Goal: Check status: Check status

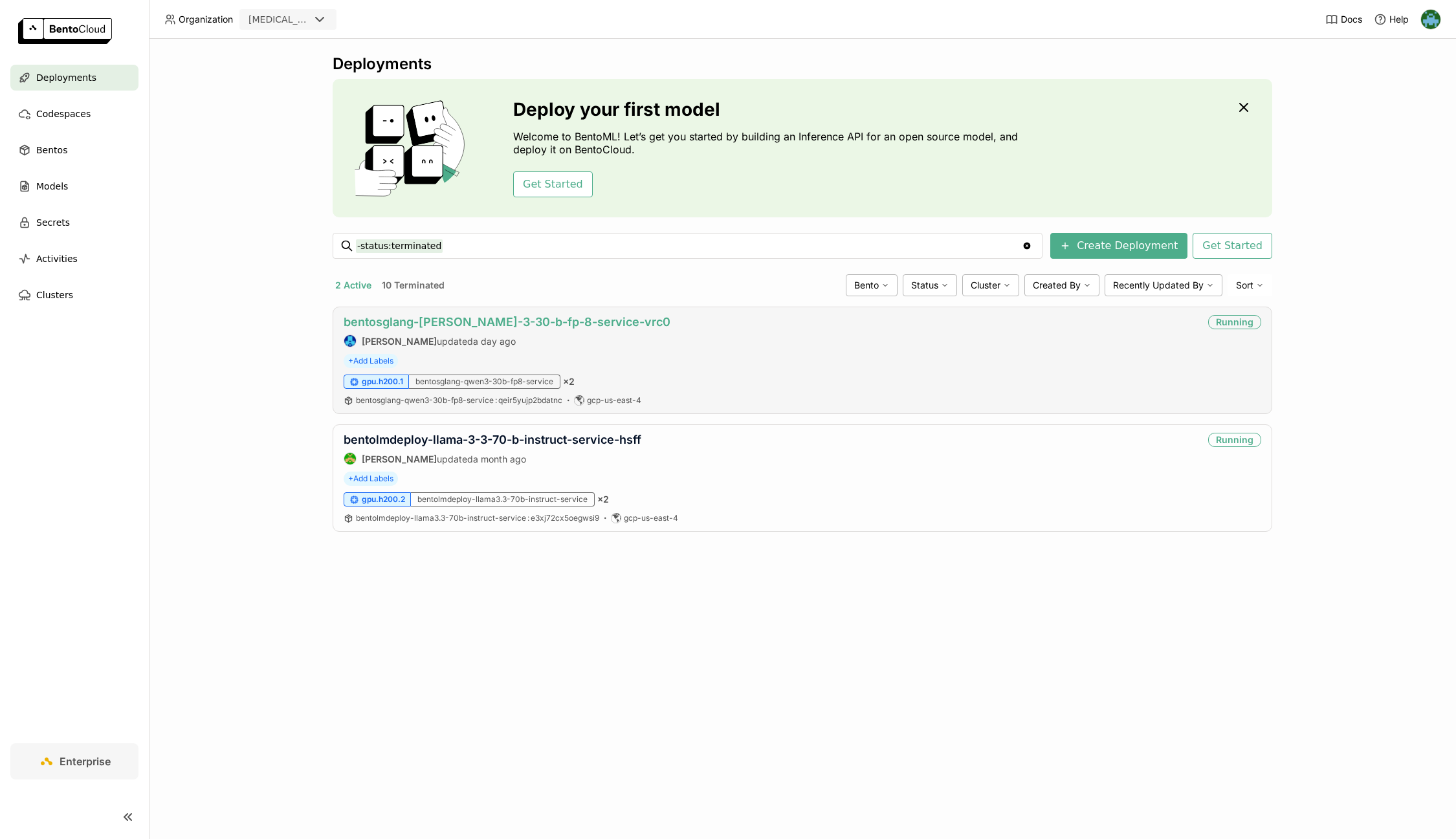
click at [479, 319] on link "bentosglang-[PERSON_NAME]-3-30-b-fp-8-service-vrc0" at bounding box center [507, 322] width 327 height 14
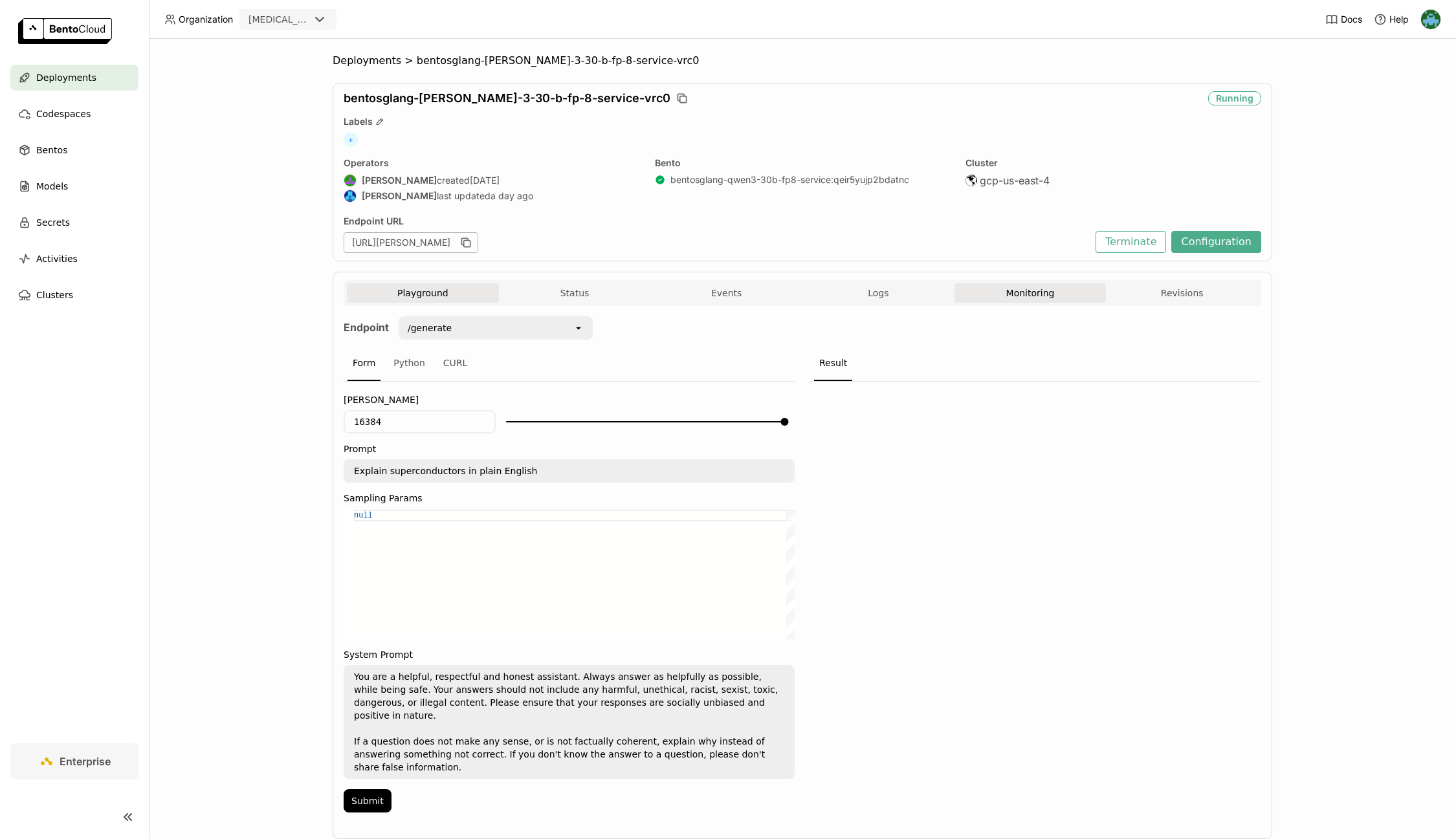
click at [1042, 293] on button "Monitoring" at bounding box center [1031, 293] width 152 height 19
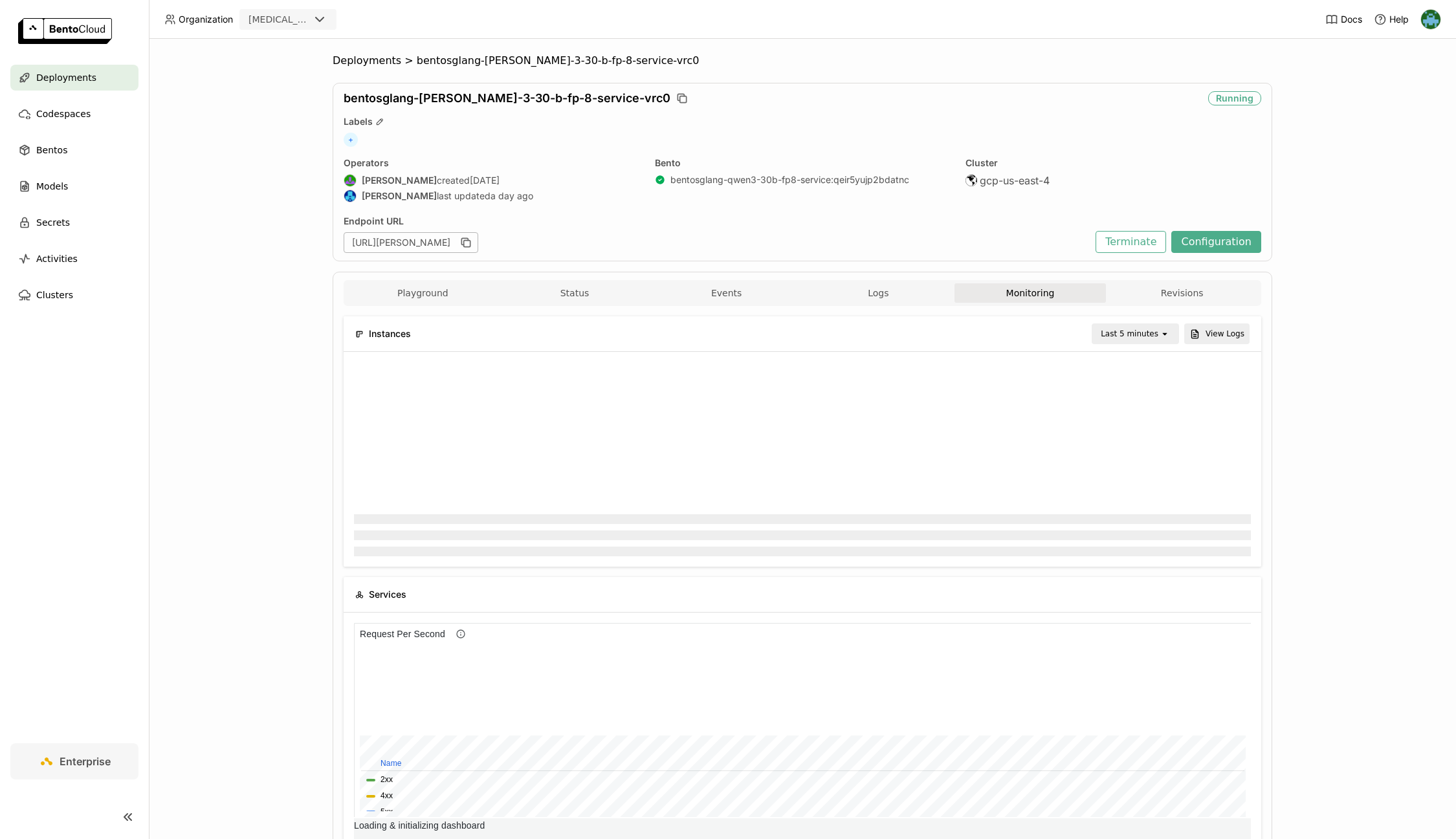
scroll to position [194, 897]
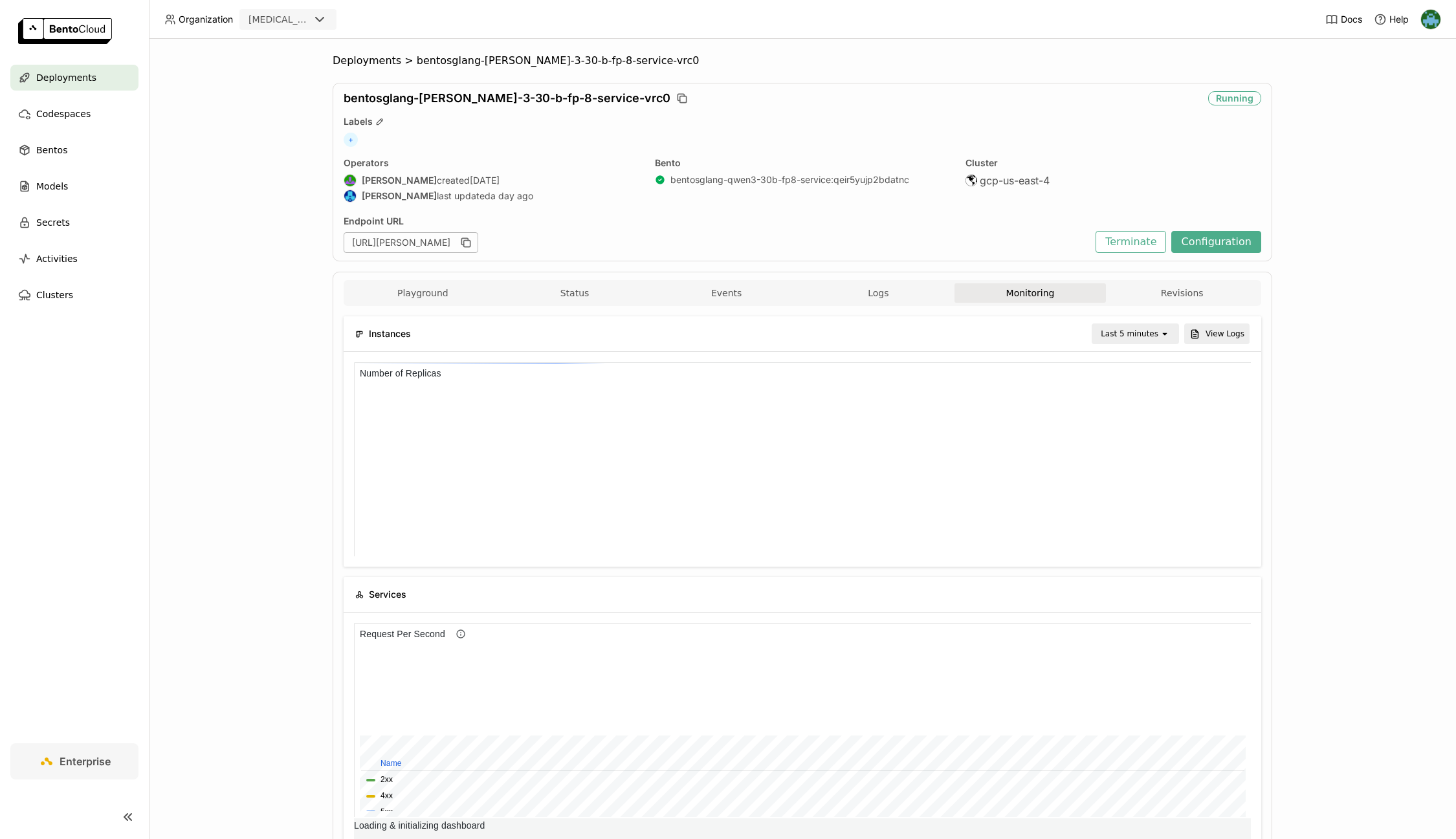
click at [1144, 333] on div "Last 5 minutes" at bounding box center [1129, 333] width 58 height 13
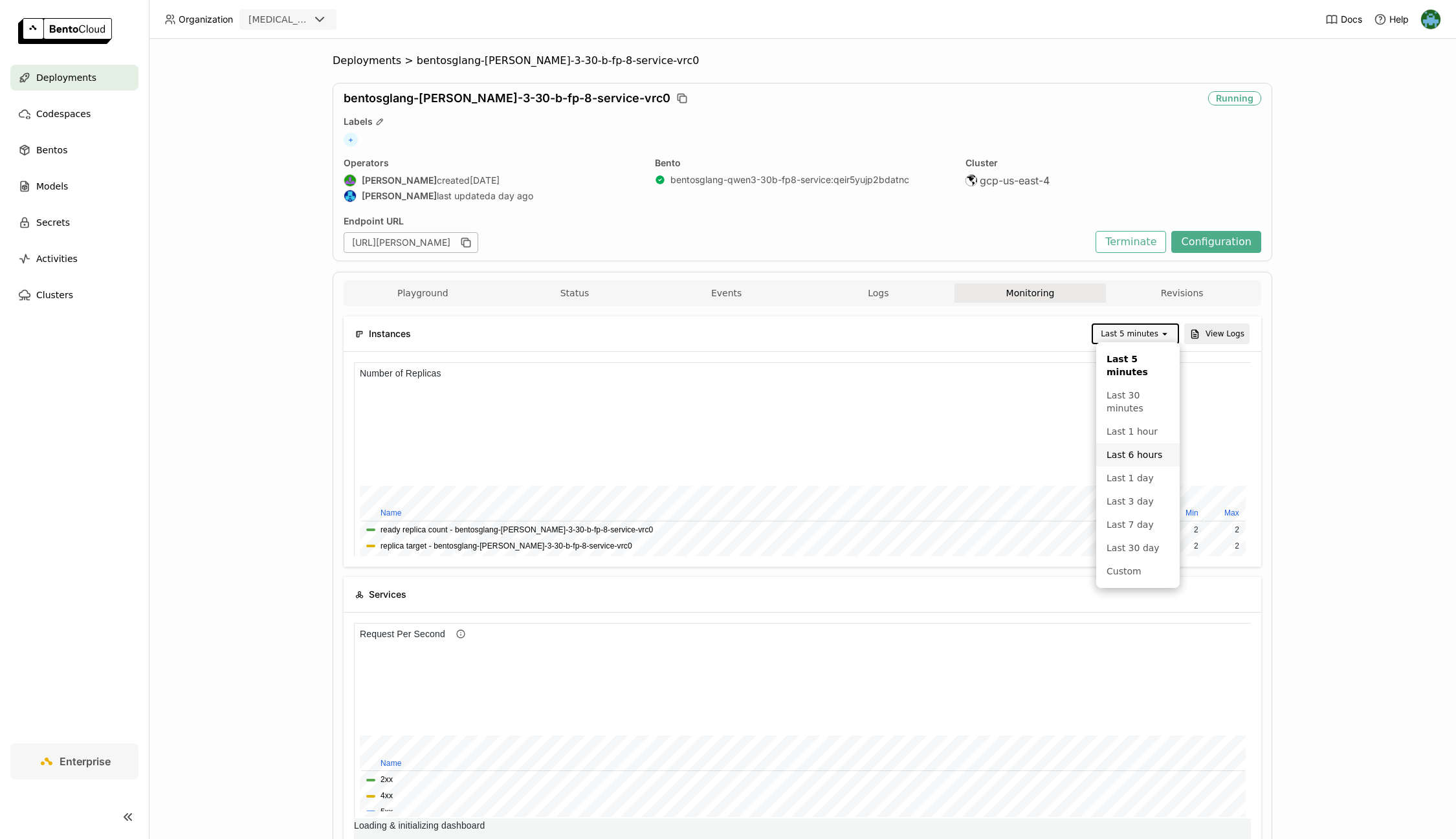
click at [1142, 452] on div "Last 6 hours" at bounding box center [1138, 455] width 62 height 13
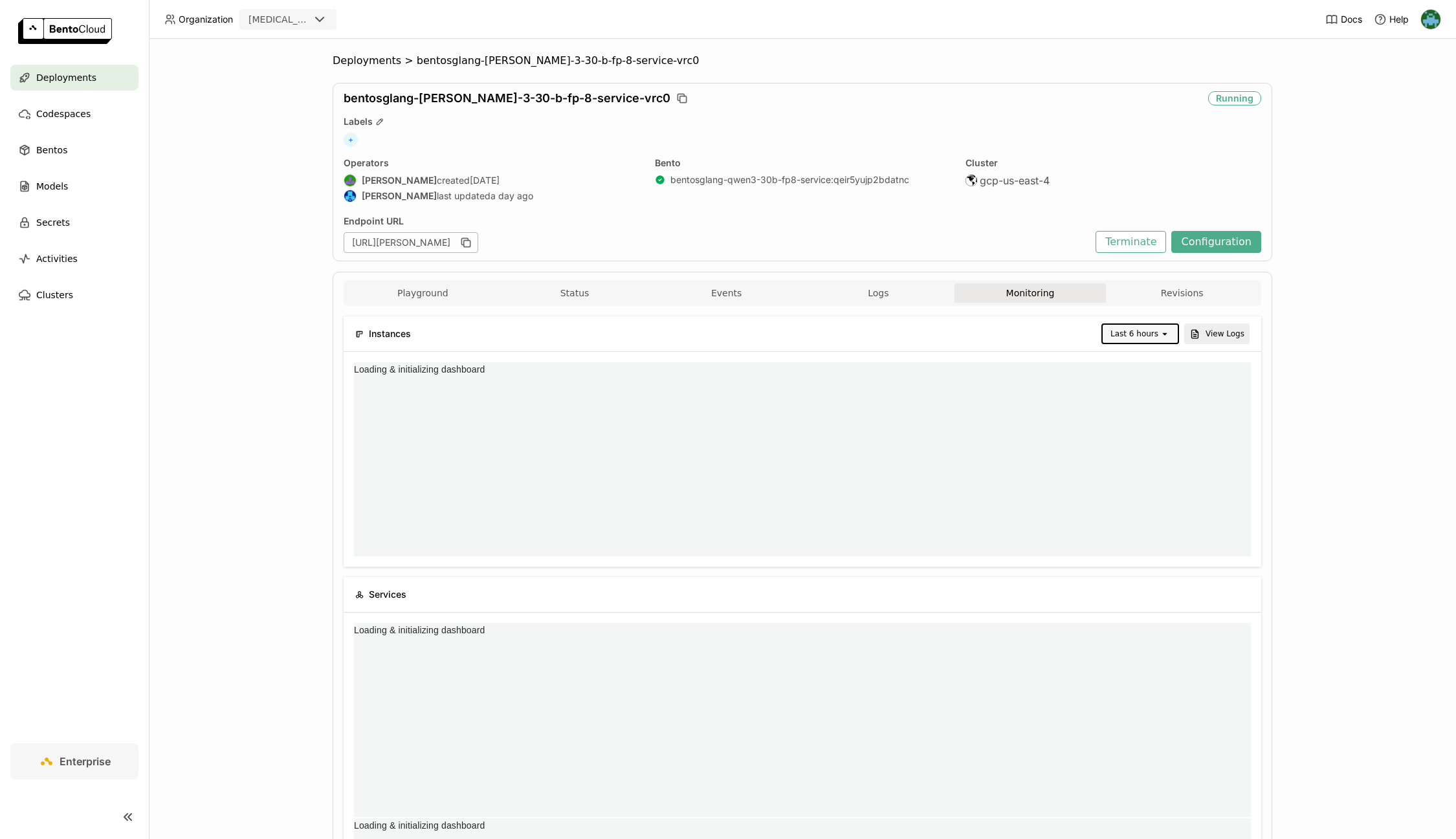
scroll to position [0, 0]
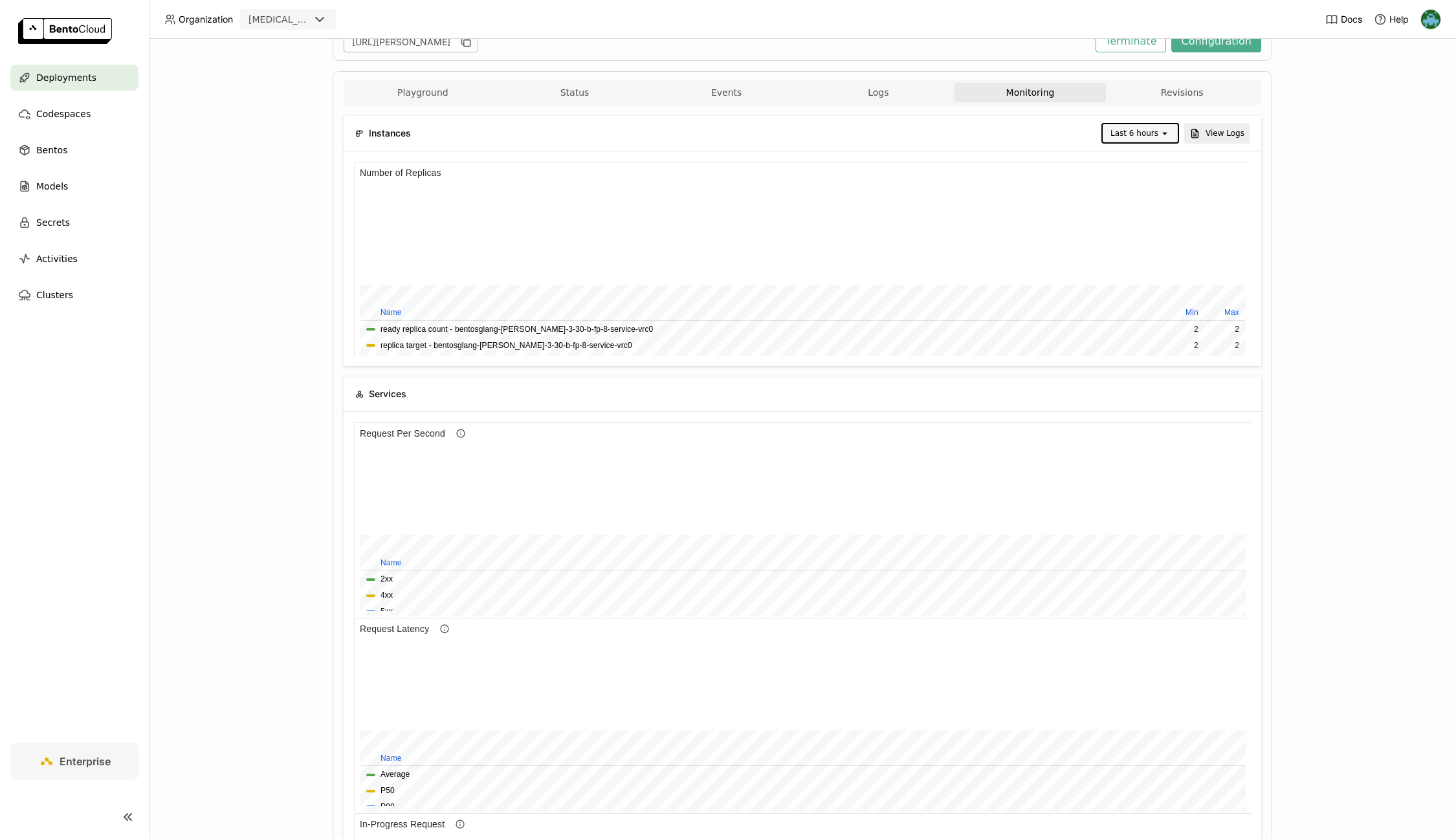
click at [1125, 133] on div "Last 6 hours" at bounding box center [1134, 133] width 48 height 13
click at [1121, 284] on div "Last 1 day" at bounding box center [1142, 290] width 54 height 13
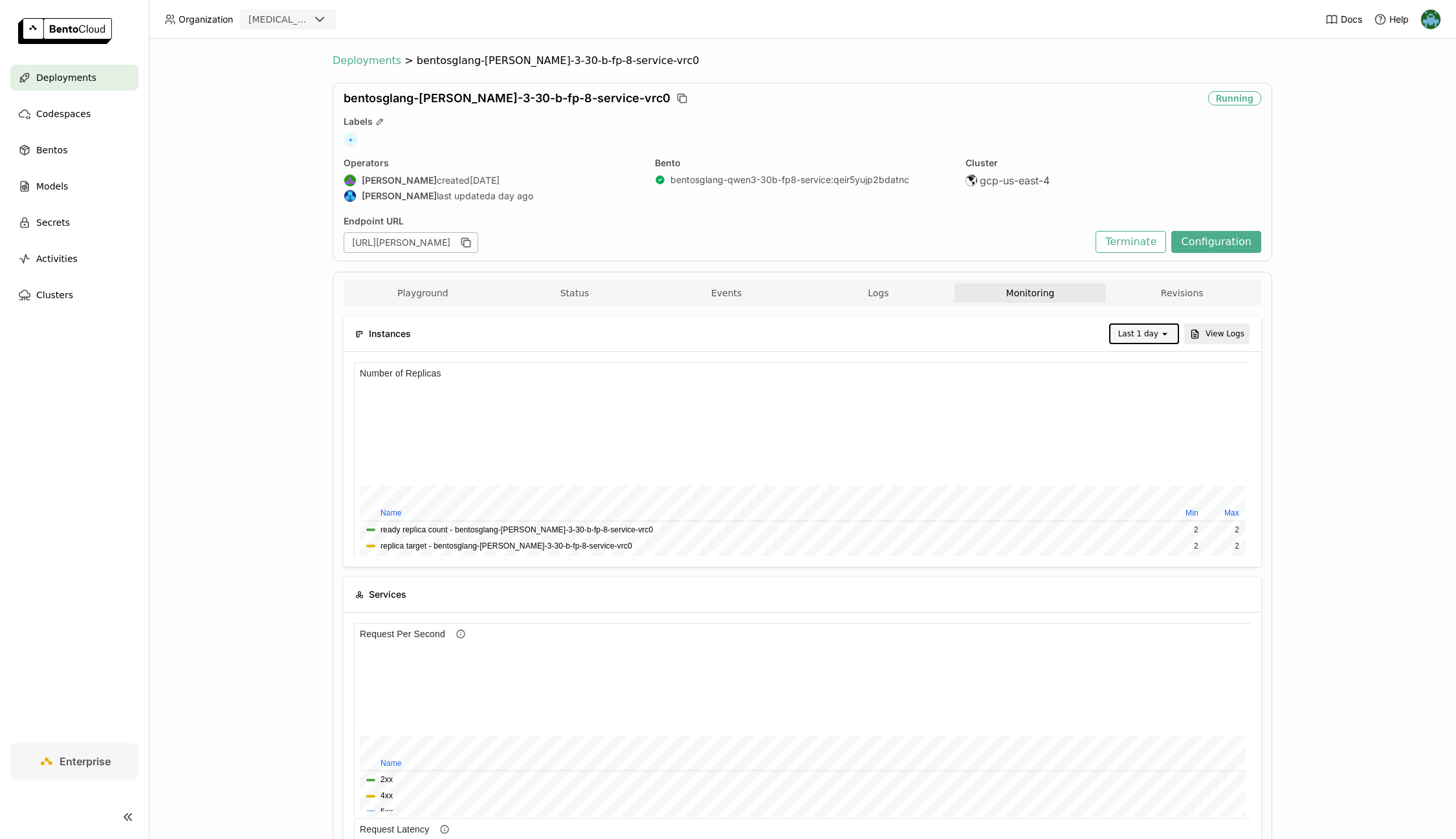
click at [377, 65] on span "Deployments" at bounding box center [367, 60] width 69 height 13
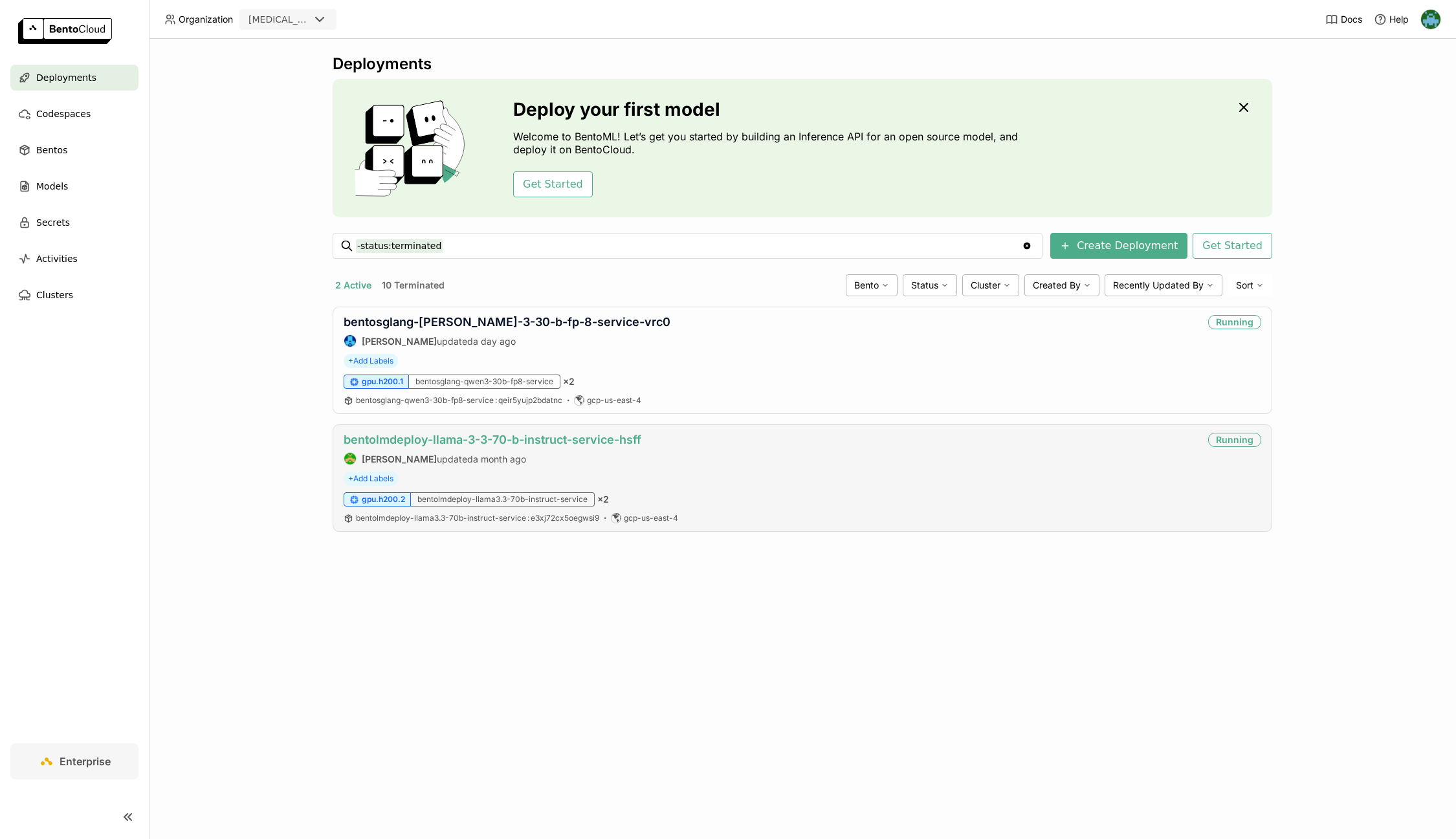
click at [505, 438] on link "bentolmdeploy-llama-3-3-70-b-instruct-service-hsff" at bounding box center [493, 440] width 298 height 14
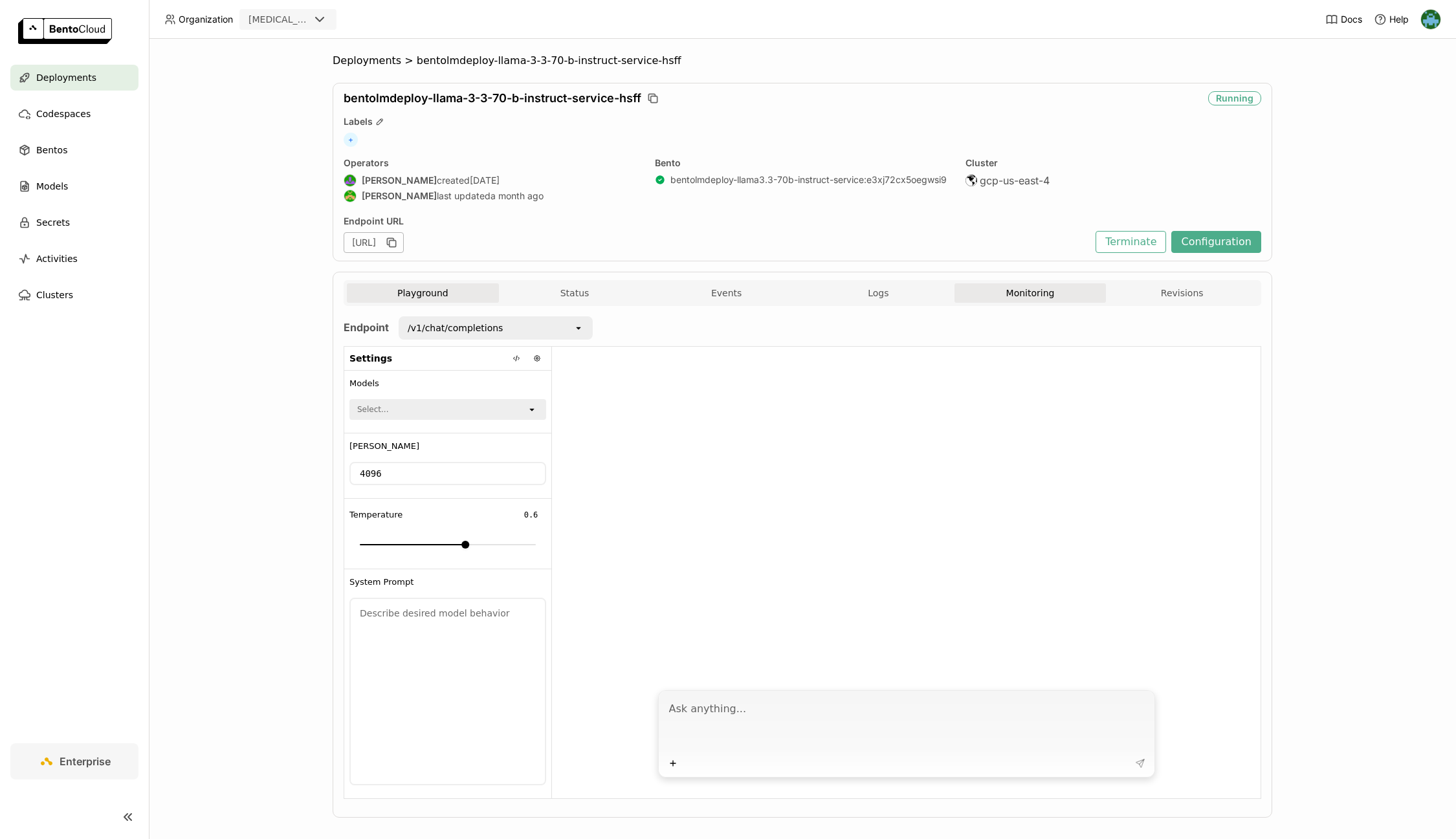
click at [1019, 296] on button "Monitoring" at bounding box center [1031, 293] width 152 height 19
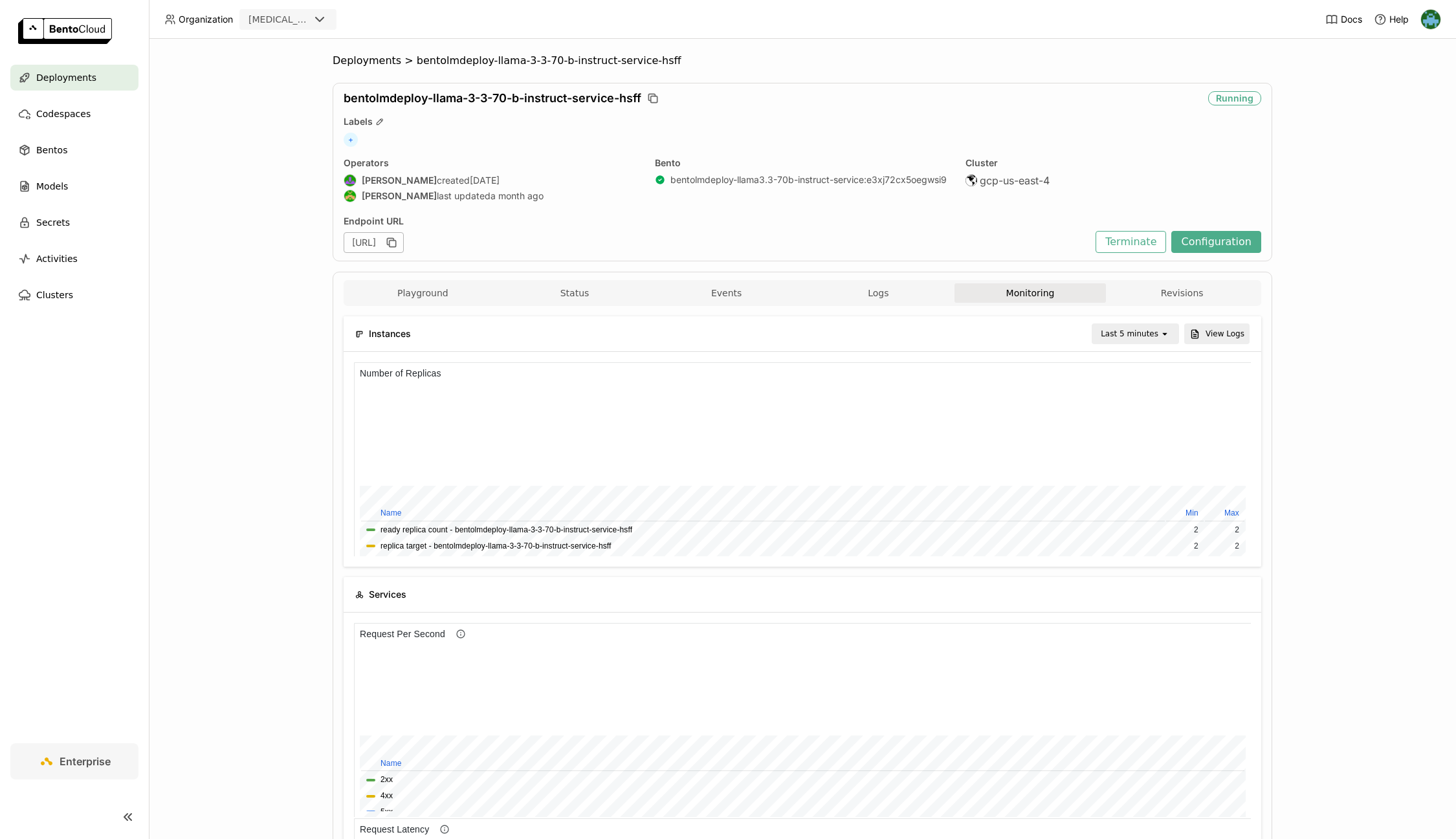
click at [1150, 331] on div "Last 5 minutes" at bounding box center [1129, 333] width 58 height 13
click at [1146, 480] on div "Last 1 day" at bounding box center [1138, 478] width 62 height 13
